Goal: Information Seeking & Learning: Learn about a topic

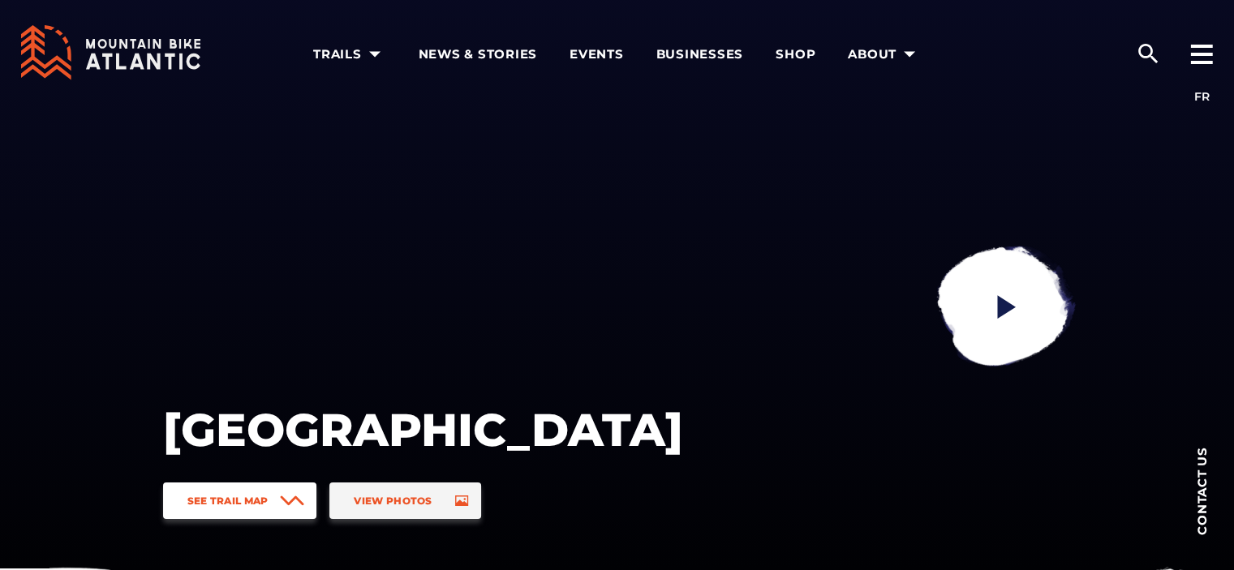
click at [237, 505] on span "See Trail Map" at bounding box center [227, 501] width 81 height 12
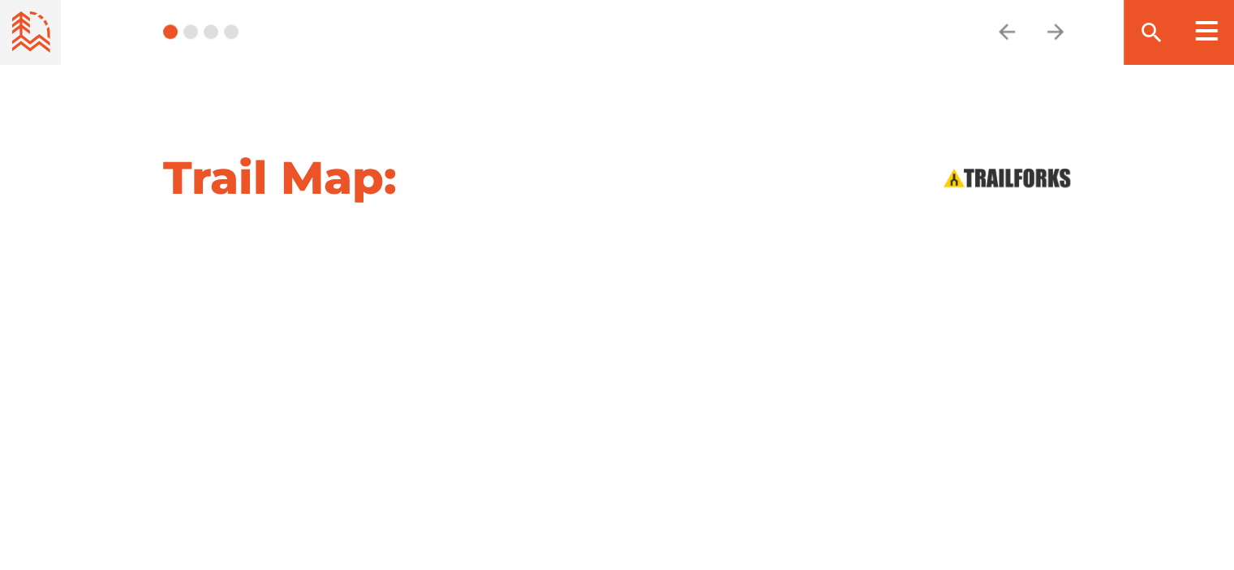
scroll to position [1640, 0]
click at [39, 36] on icon at bounding box center [31, 28] width 38 height 35
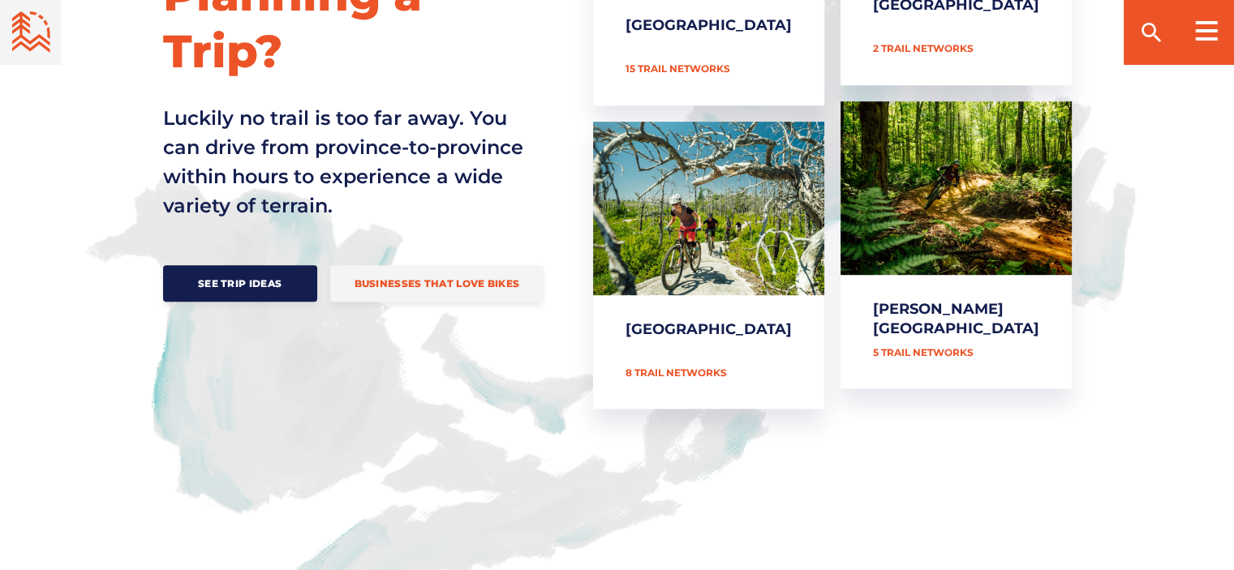
scroll to position [897, 0]
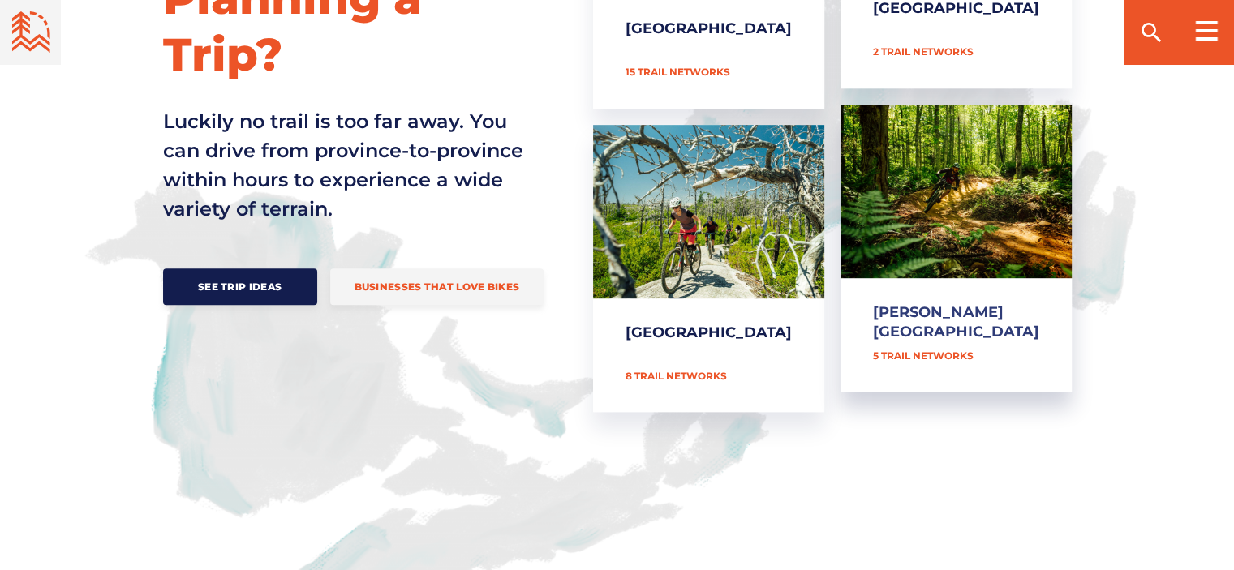
click at [955, 281] on link "[PERSON_NAME][GEOGRAPHIC_DATA]" at bounding box center [956, 249] width 231 height 288
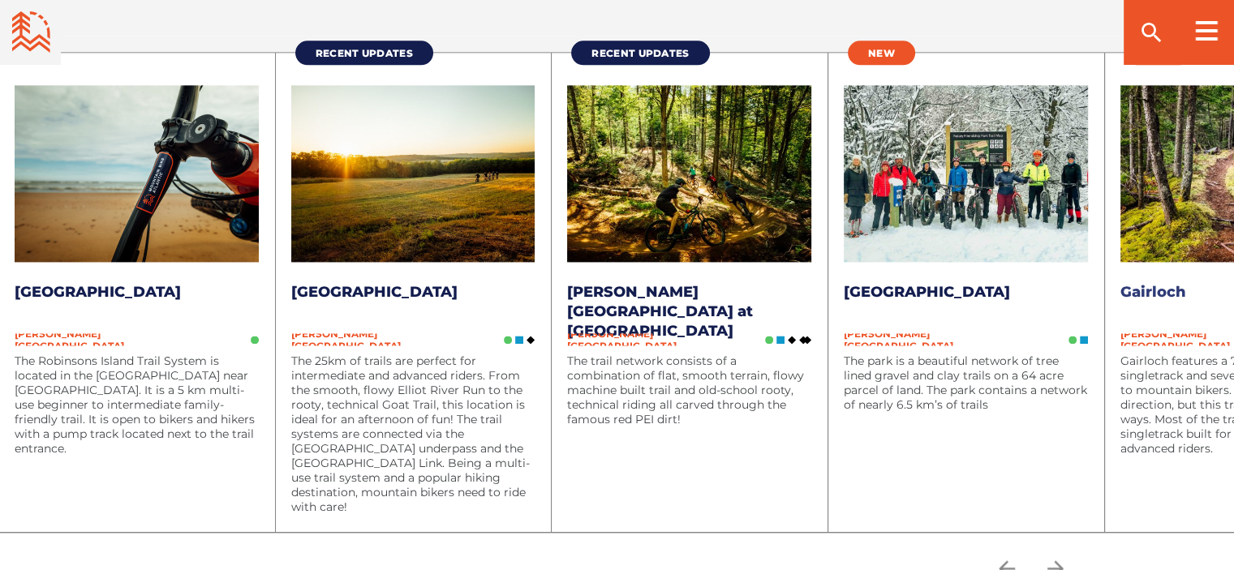
scroll to position [2151, 0]
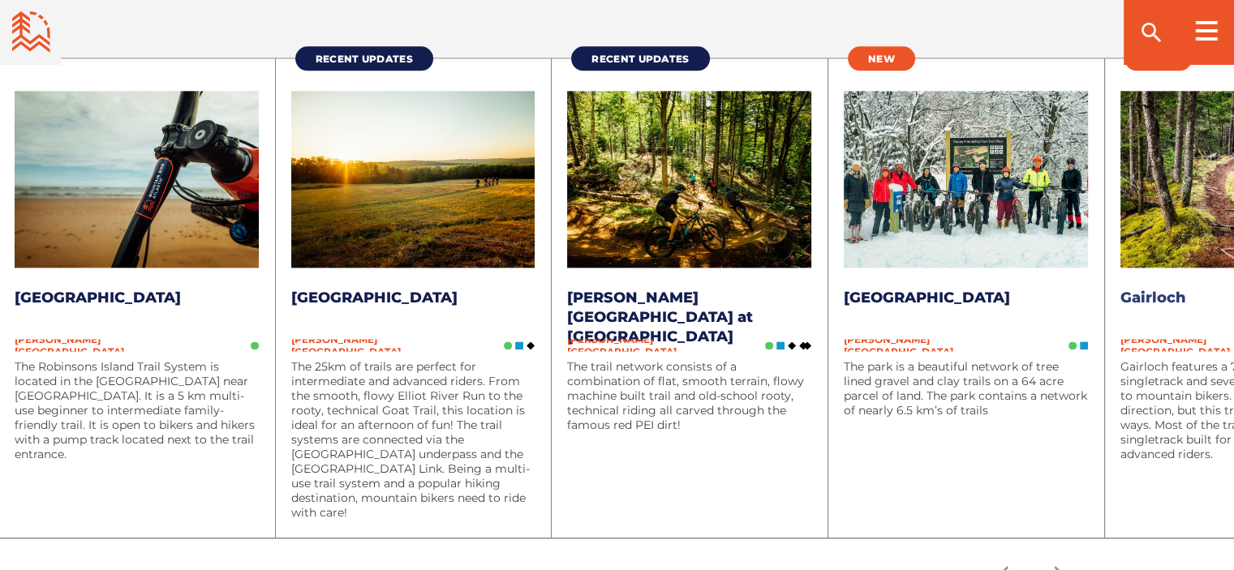
click at [1154, 337] on li "New Gairloch Prince Edward Island Gairloch features a 7km loop with mainly sing…" at bounding box center [1242, 298] width 277 height 480
click at [1146, 298] on link "Gairloch" at bounding box center [1153, 298] width 66 height 18
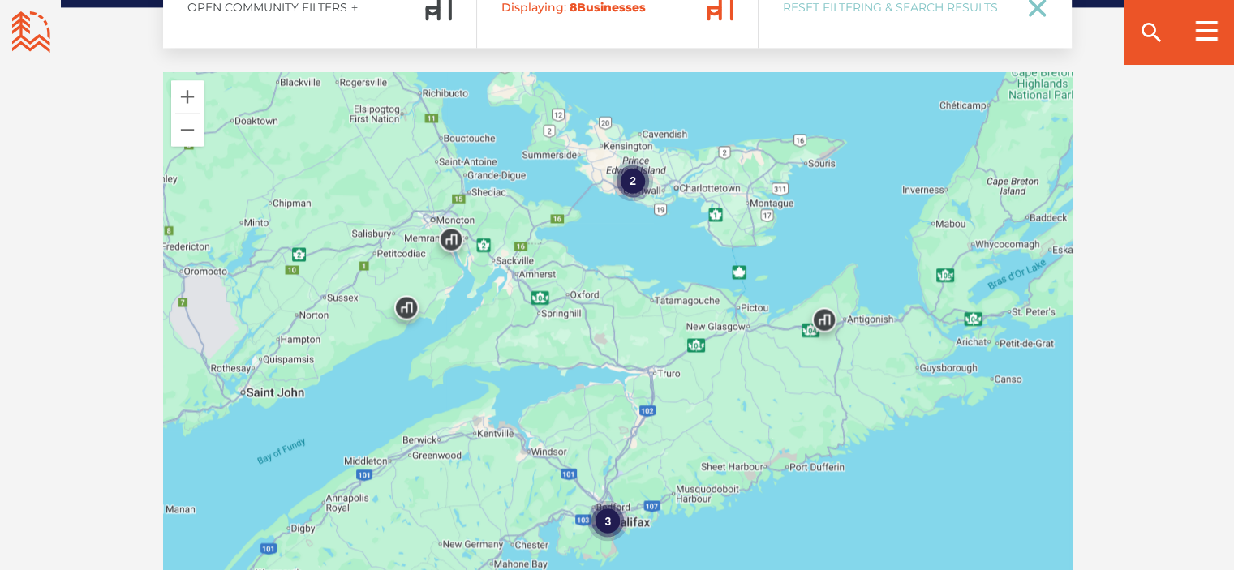
scroll to position [2616, 0]
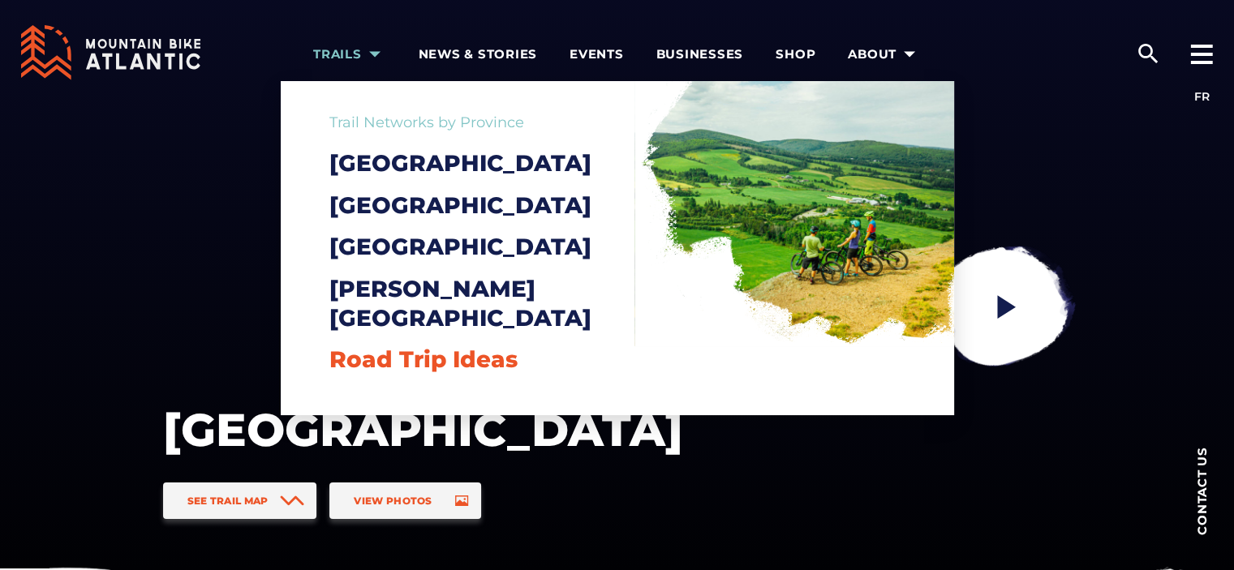
click at [381, 362] on span "Road Trip Ideas" at bounding box center [423, 360] width 188 height 28
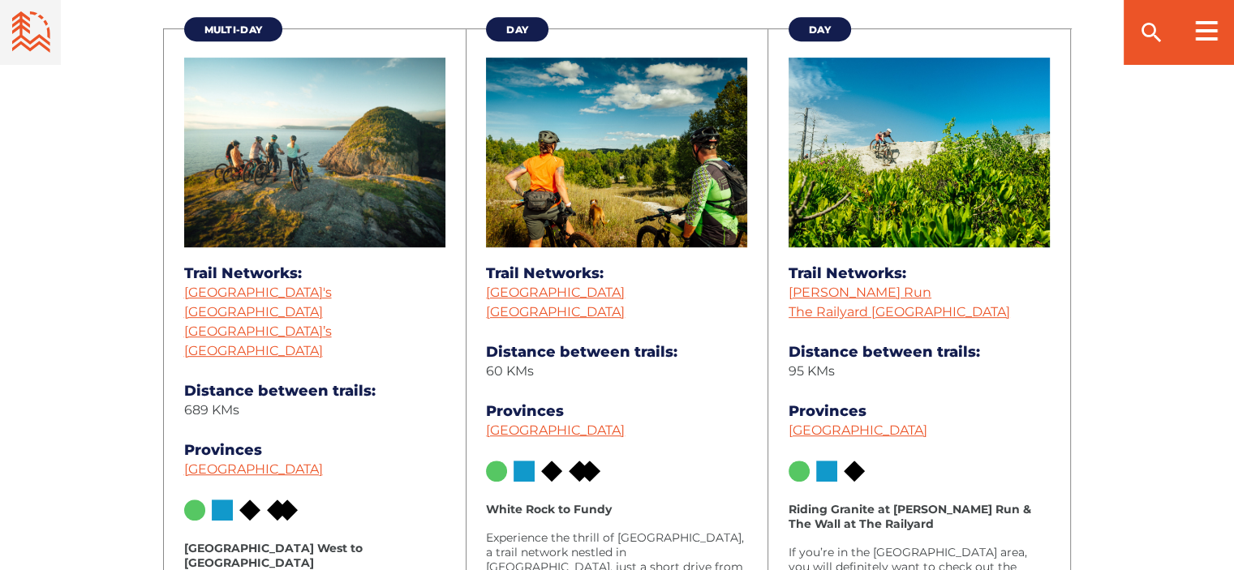
scroll to position [776, 0]
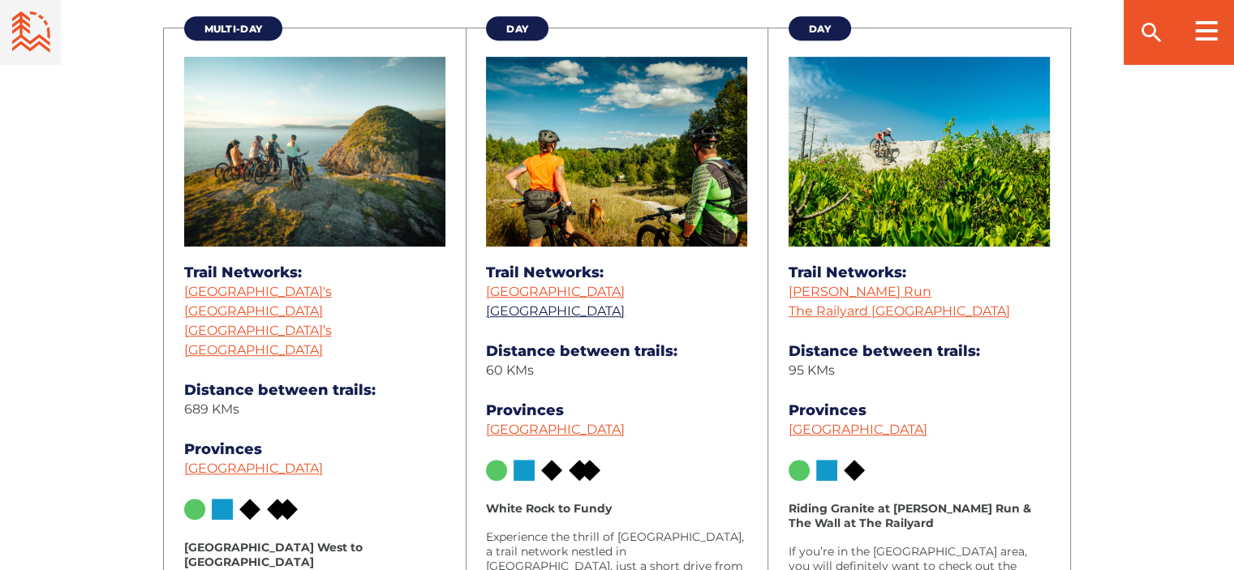
click at [555, 312] on link "[GEOGRAPHIC_DATA]" at bounding box center [555, 310] width 139 height 15
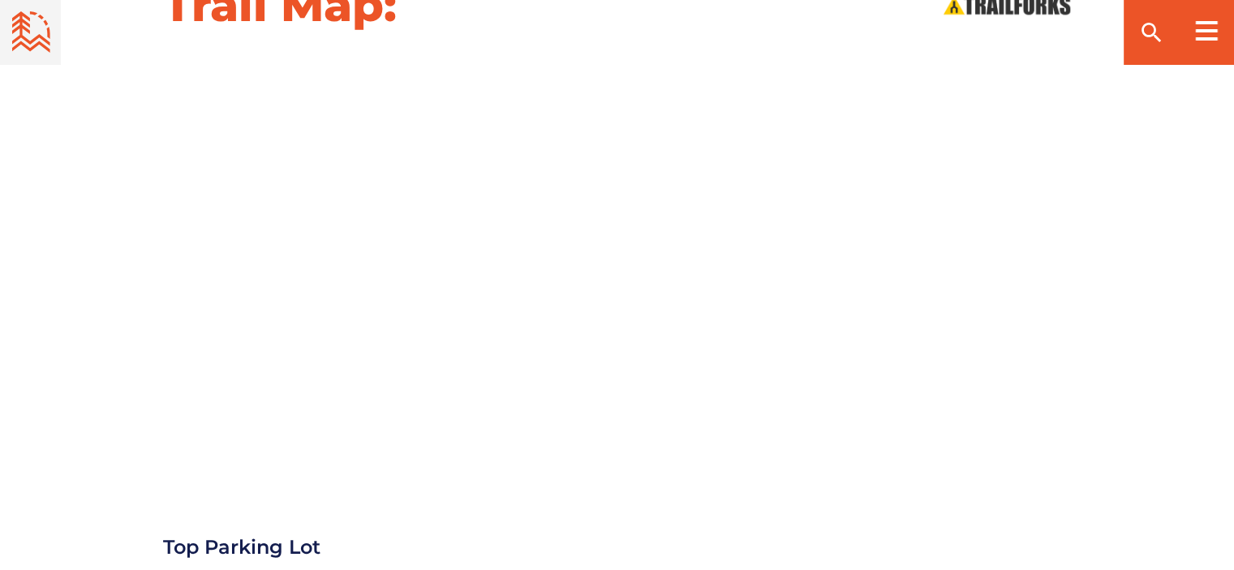
scroll to position [1817, 0]
